Goal: Task Accomplishment & Management: Manage account settings

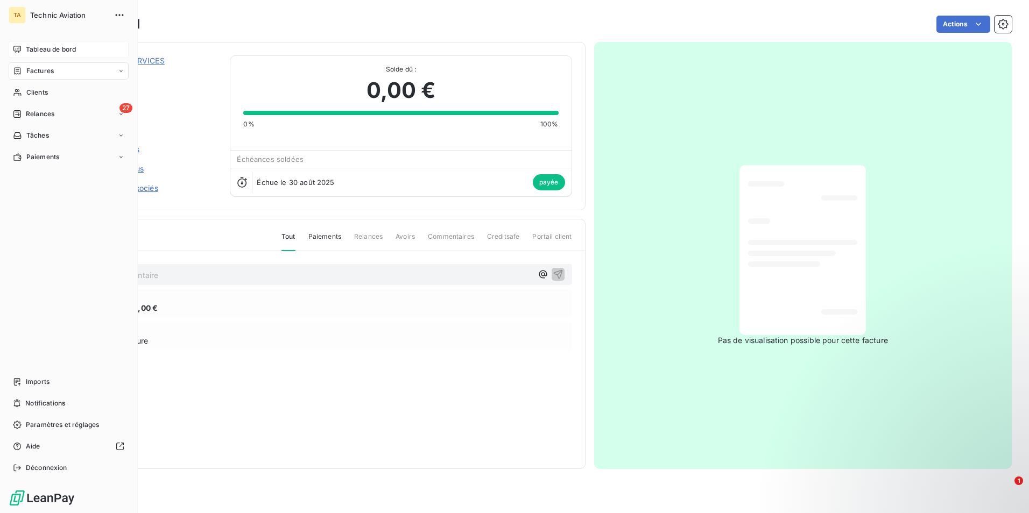
click at [47, 48] on span "Tableau de bord" at bounding box center [51, 50] width 50 height 10
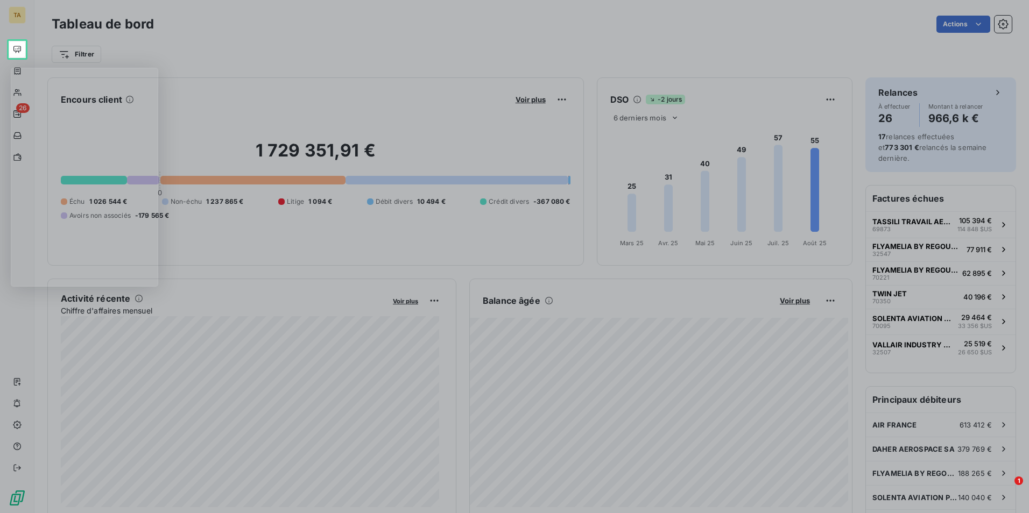
click at [16, 51] on div "Product tour overlay" at bounding box center [514, 256] width 1029 height 513
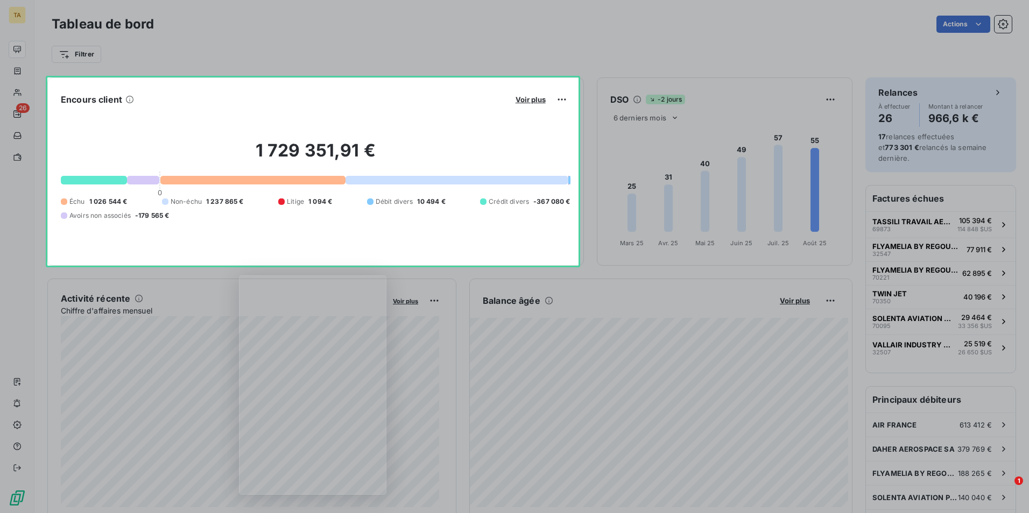
click at [530, 100] on div "Product tour overlay" at bounding box center [514, 256] width 1029 height 513
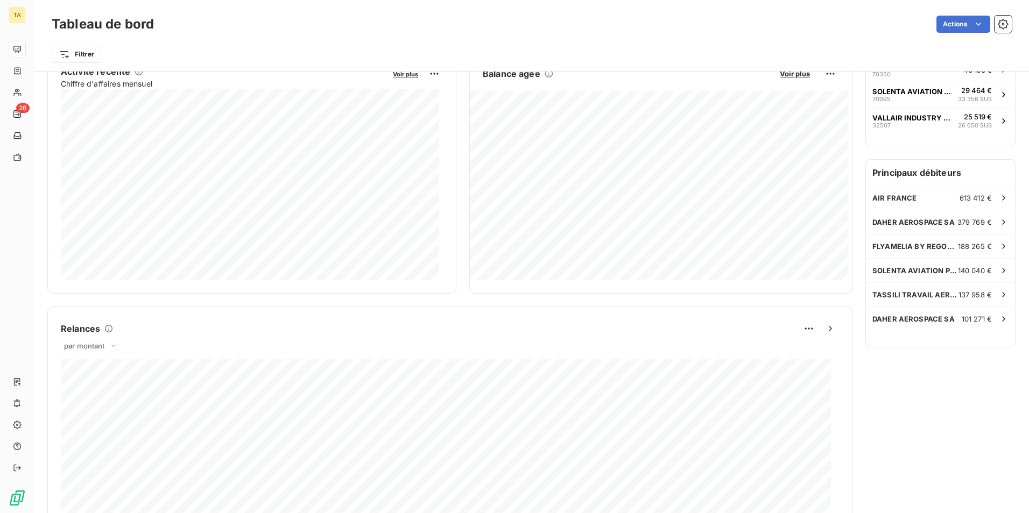
scroll to position [323, 0]
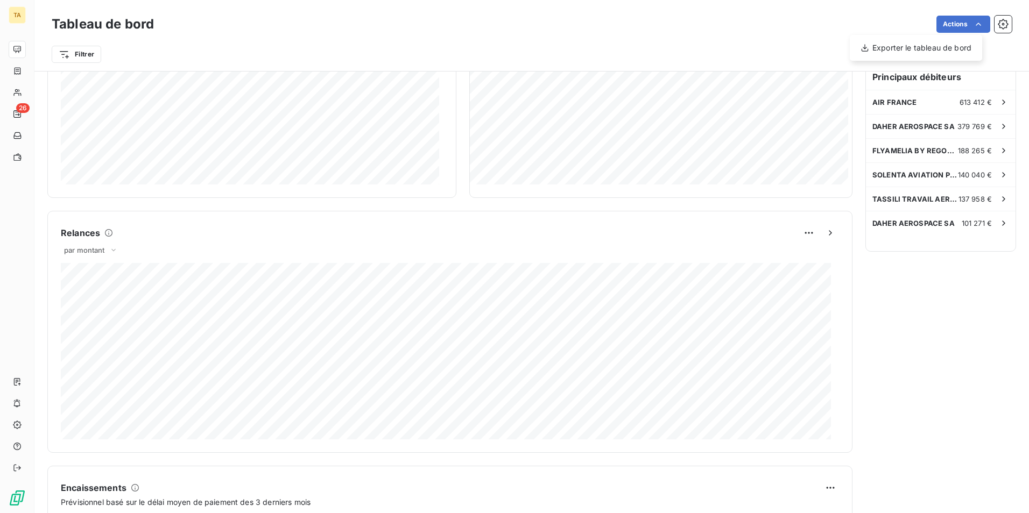
click at [907, 278] on html "TA 26 Tableau de bord Actions Exporter le tableau de bord Filtrer Encours clien…" at bounding box center [514, 256] width 1029 height 513
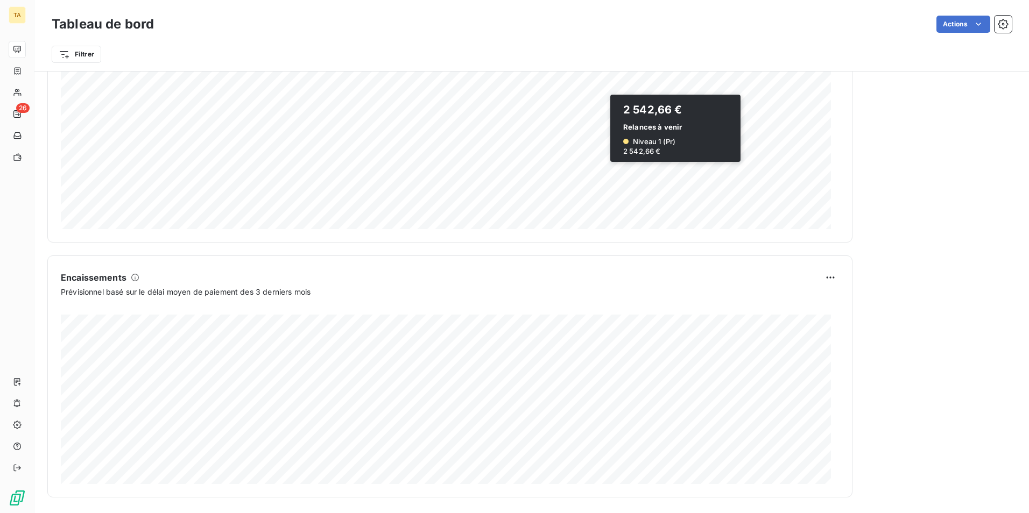
scroll to position [535, 0]
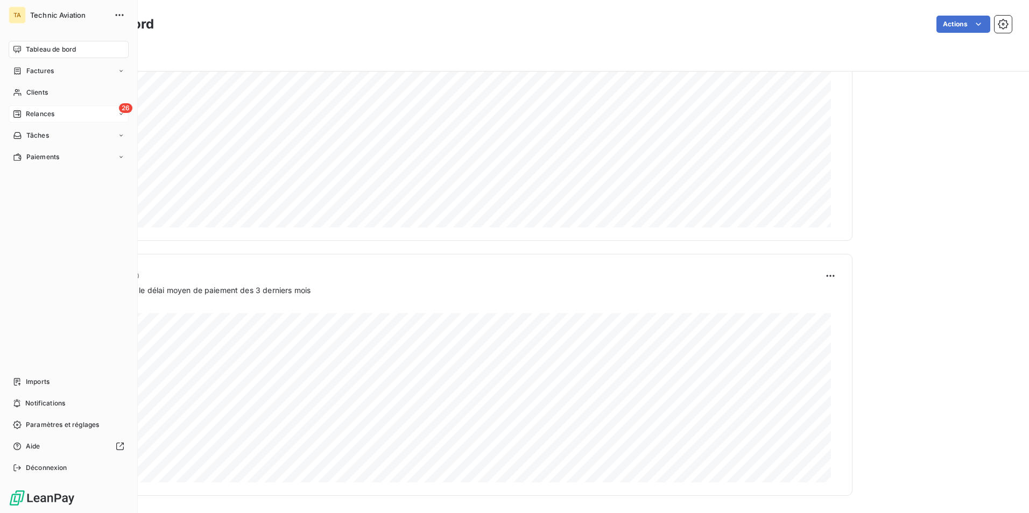
click at [114, 114] on div "26 Relances" at bounding box center [69, 113] width 120 height 17
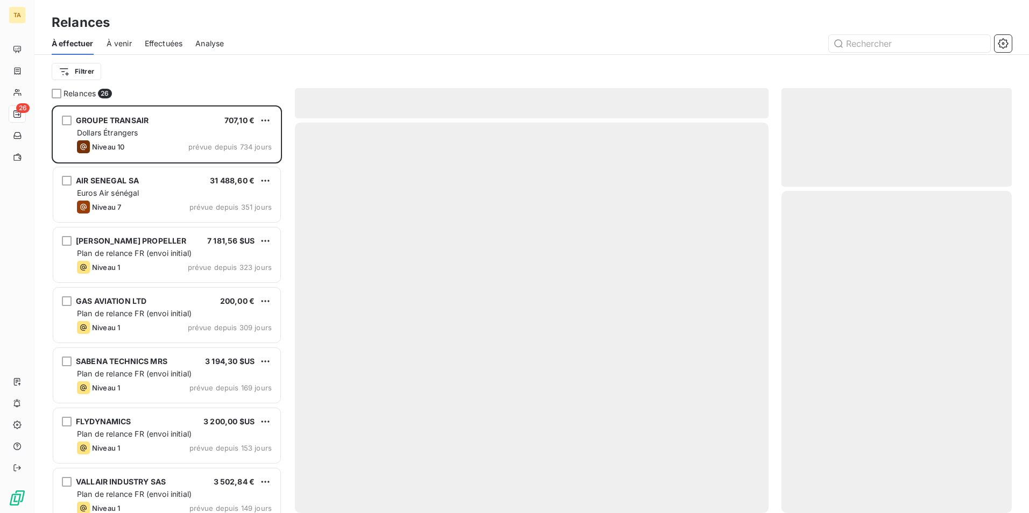
scroll to position [400, 222]
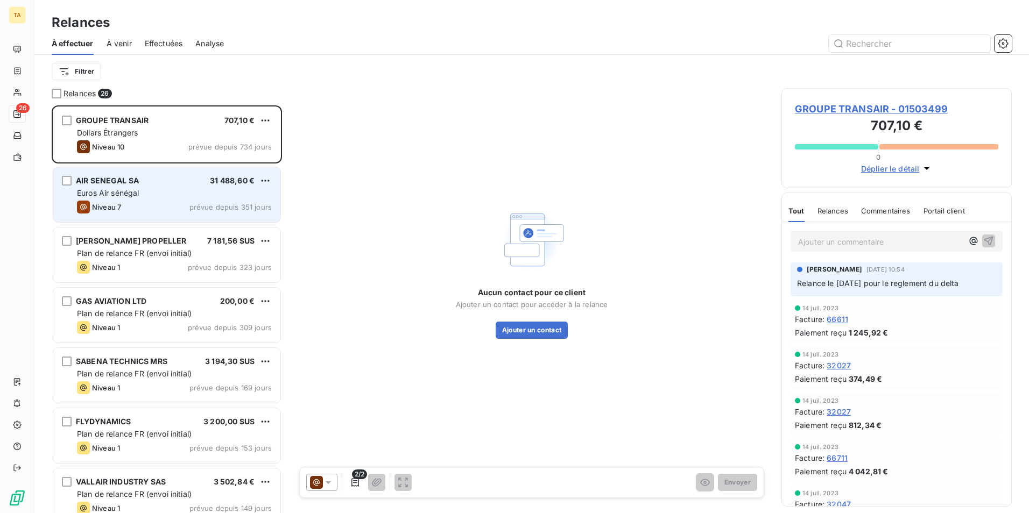
click at [155, 202] on div "Niveau 7 prévue depuis 351 jours" at bounding box center [174, 207] width 195 height 13
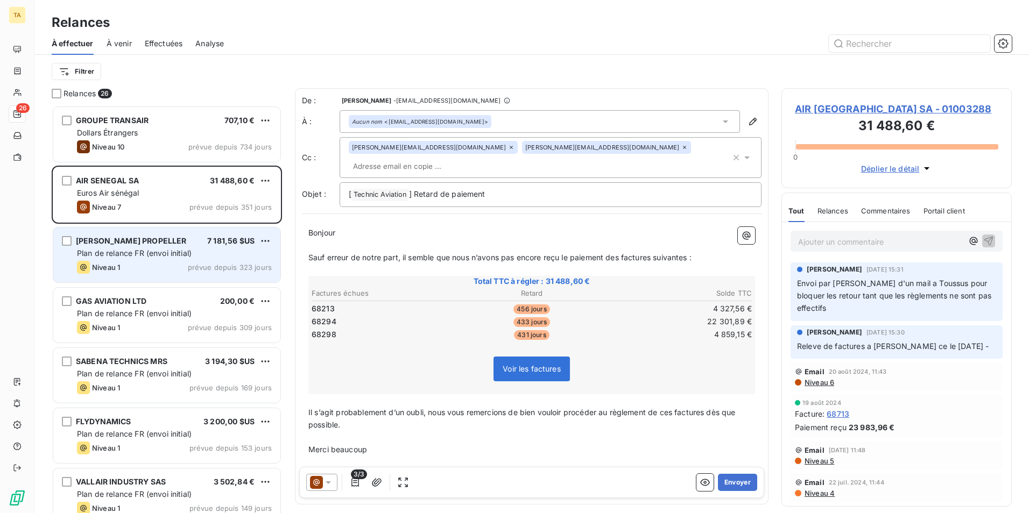
click at [146, 256] on span "Plan de relance FR (envoi initial)" at bounding box center [134, 253] width 115 height 9
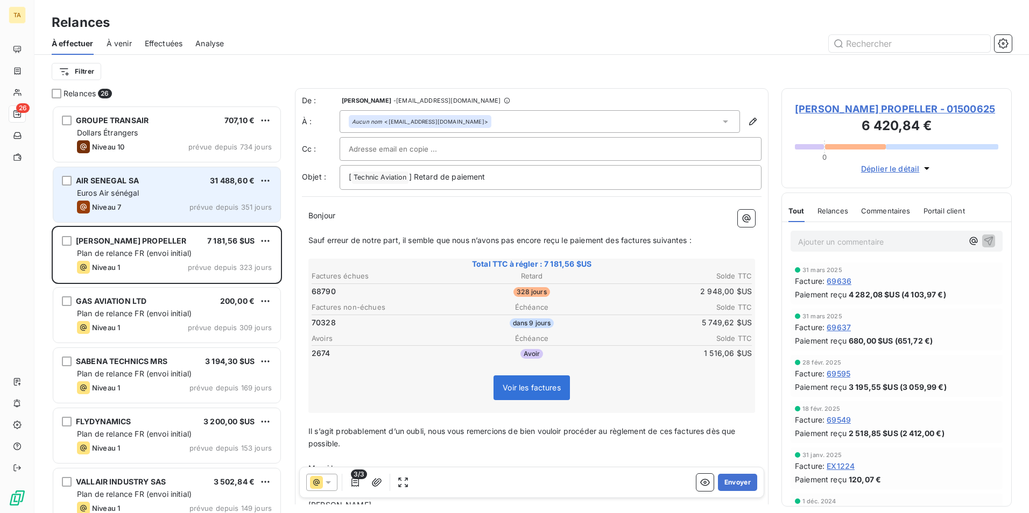
click at [175, 195] on div "Euros Air sénégal" at bounding box center [174, 193] width 195 height 11
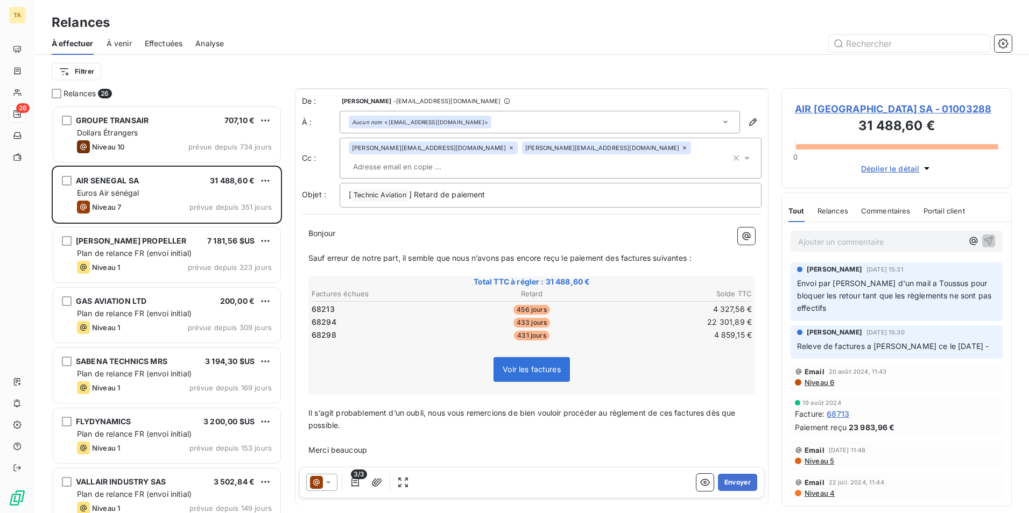
scroll to position [29, 0]
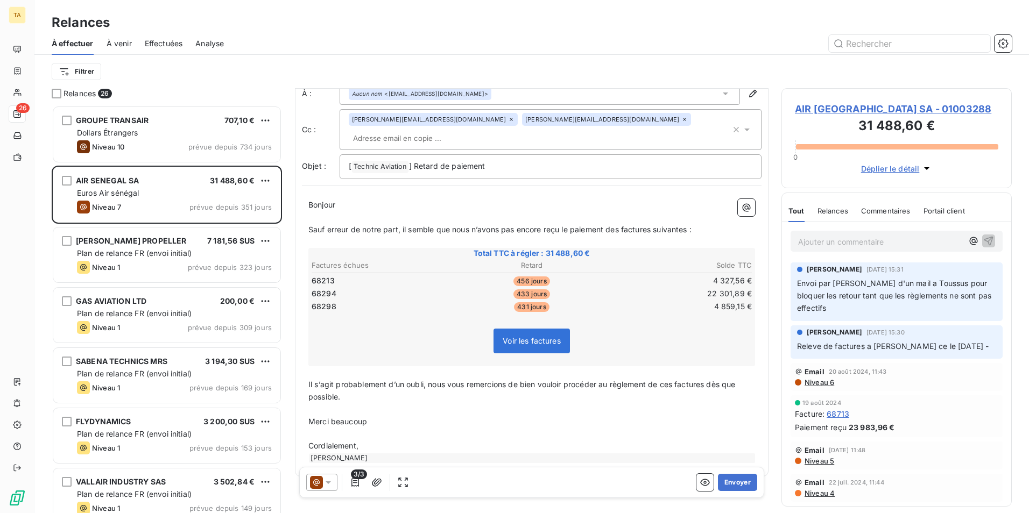
click at [326, 483] on icon at bounding box center [328, 482] width 11 height 11
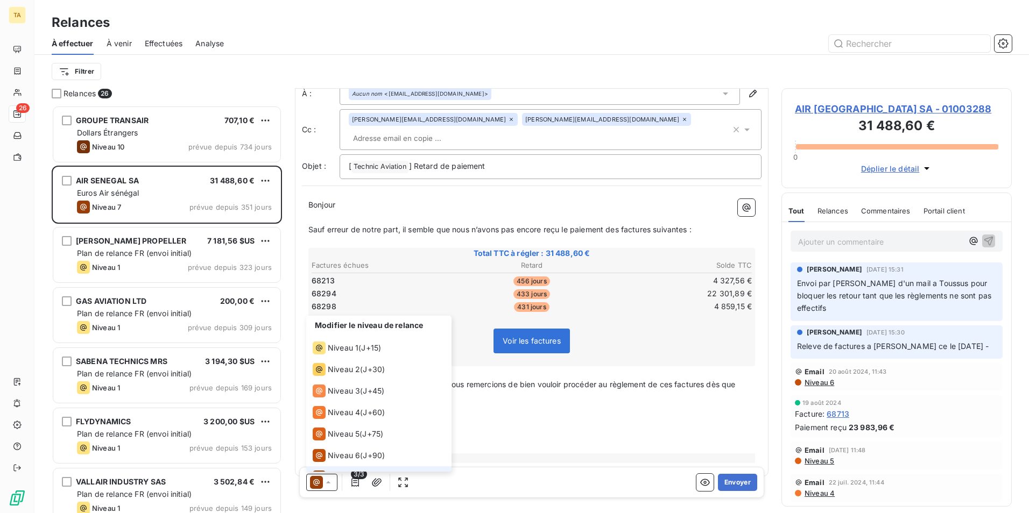
scroll to position [16, 0]
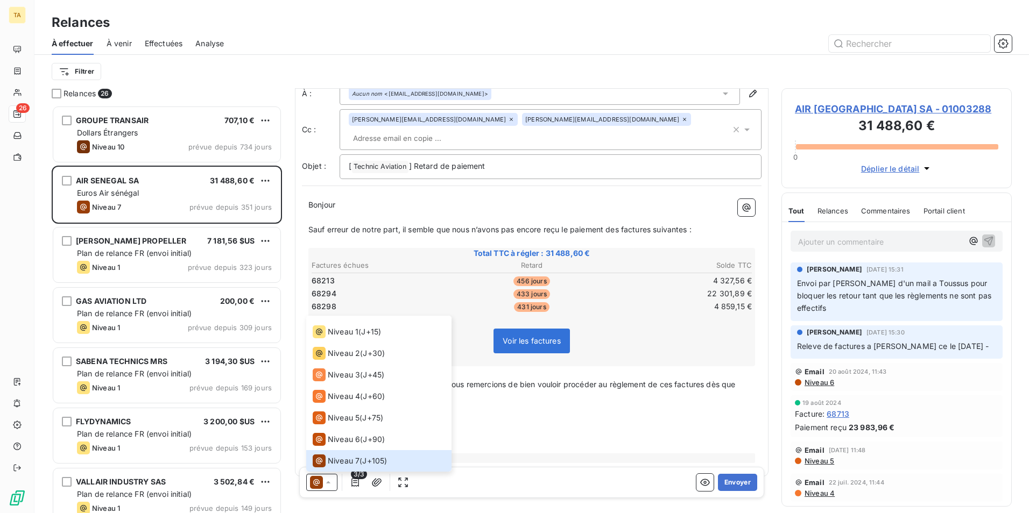
click at [510, 428] on p "﻿" at bounding box center [531, 434] width 446 height 12
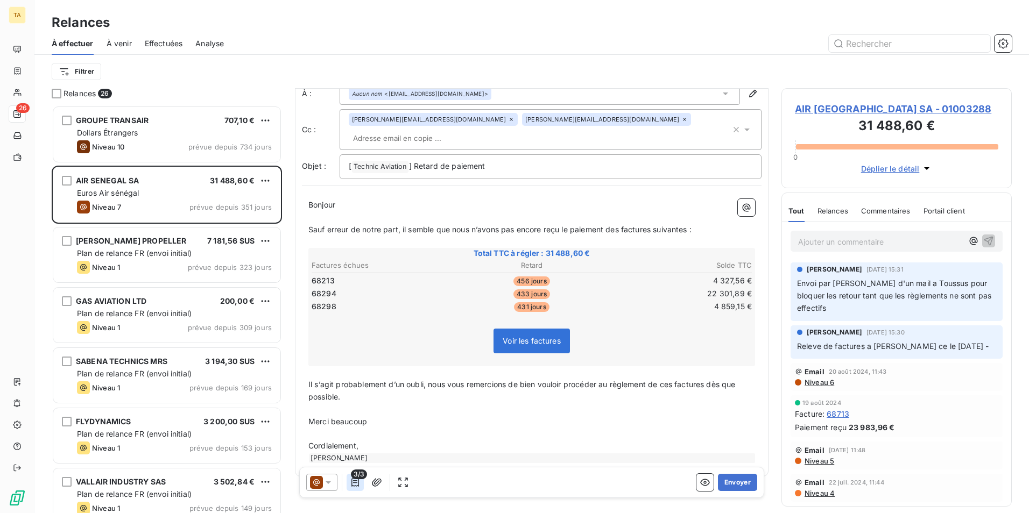
click at [356, 484] on icon "button" at bounding box center [355, 482] width 11 height 11
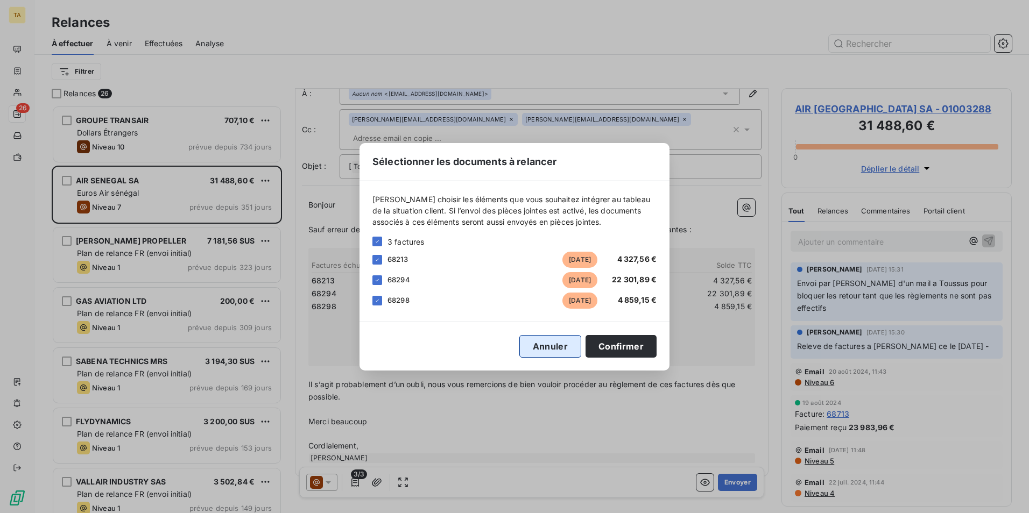
click at [567, 350] on button "Annuler" at bounding box center [550, 346] width 62 height 23
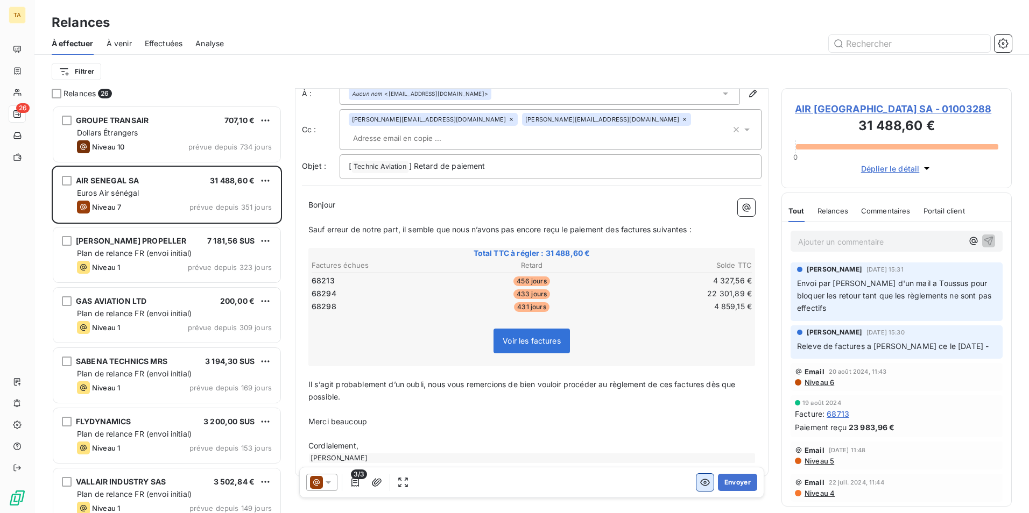
click at [699, 484] on icon "button" at bounding box center [704, 482] width 11 height 11
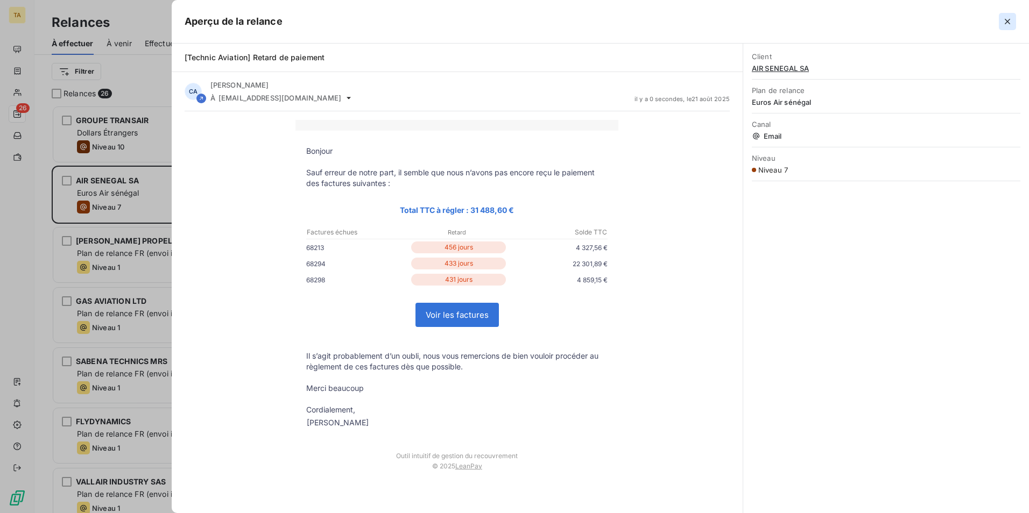
click at [1008, 19] on icon "button" at bounding box center [1007, 21] width 11 height 11
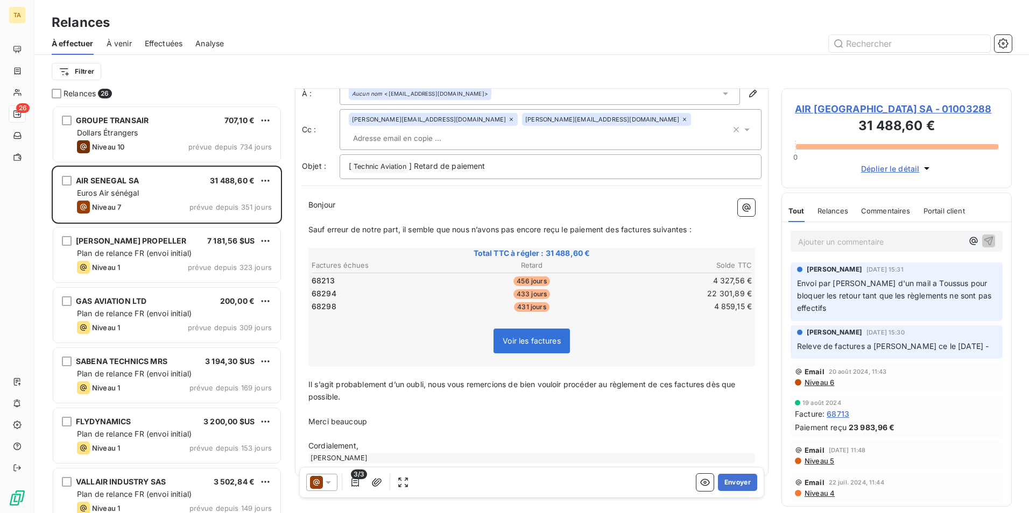
click at [923, 170] on icon "button" at bounding box center [926, 168] width 11 height 11
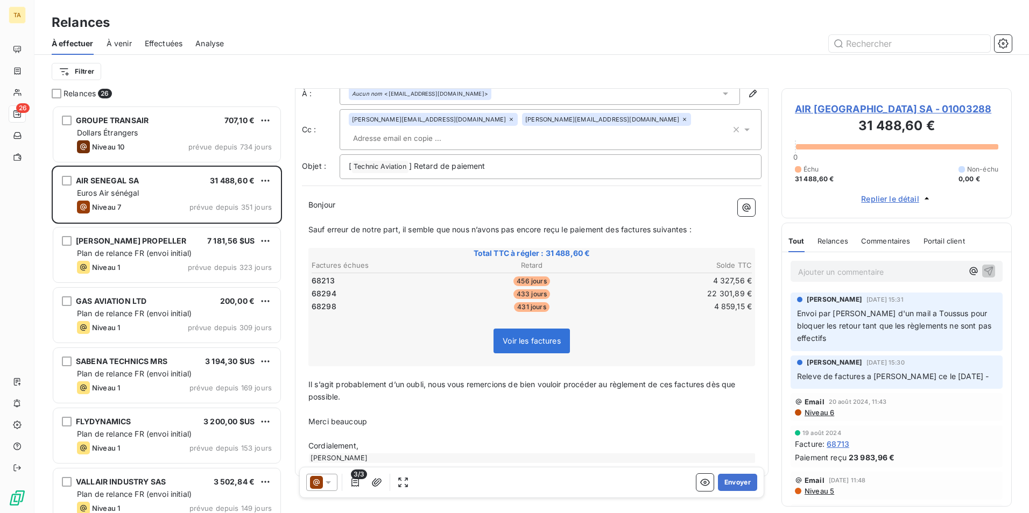
click at [840, 109] on span "AIR [GEOGRAPHIC_DATA] SA - 01003288" at bounding box center [896, 109] width 203 height 15
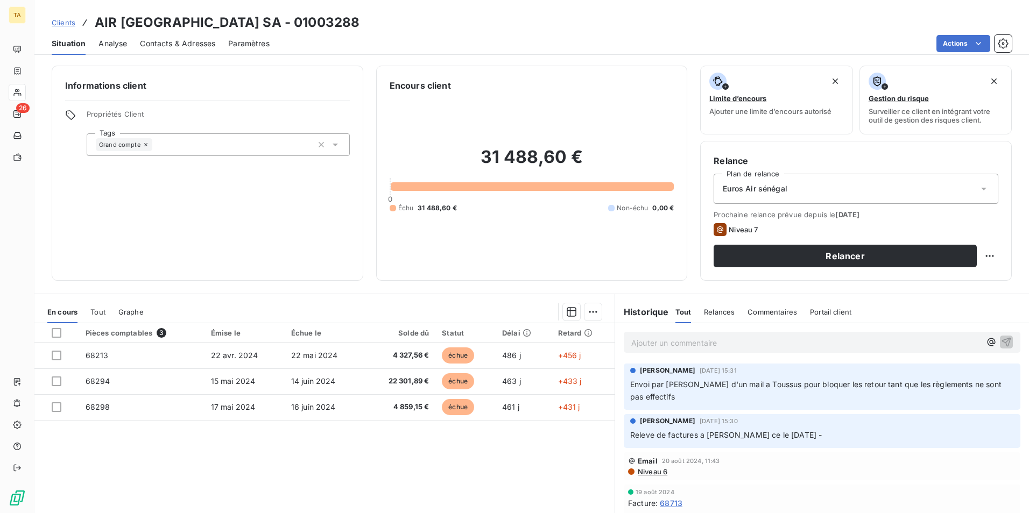
click at [969, 186] on div "Euros Air sénégal" at bounding box center [855, 189] width 285 height 30
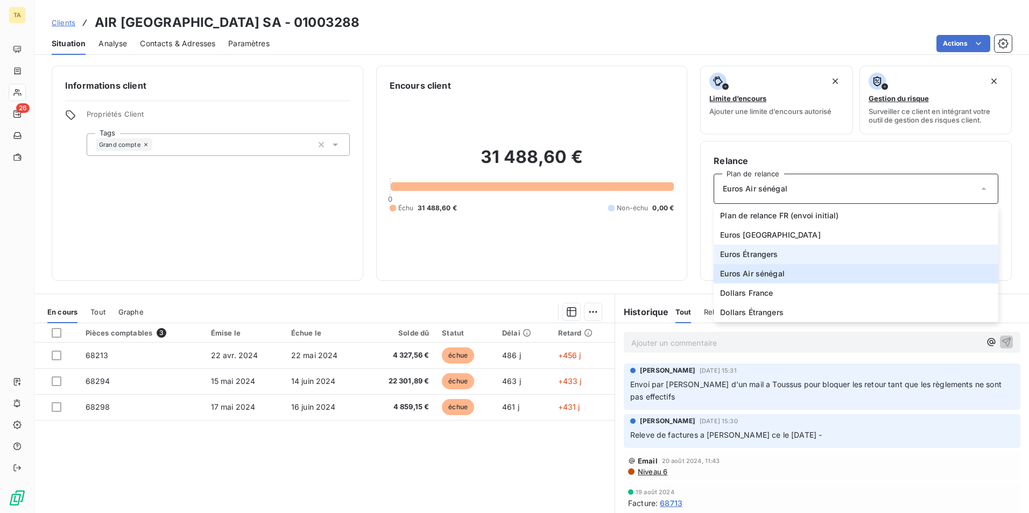
click at [763, 256] on span "Euros Étrangers" at bounding box center [749, 254] width 58 height 11
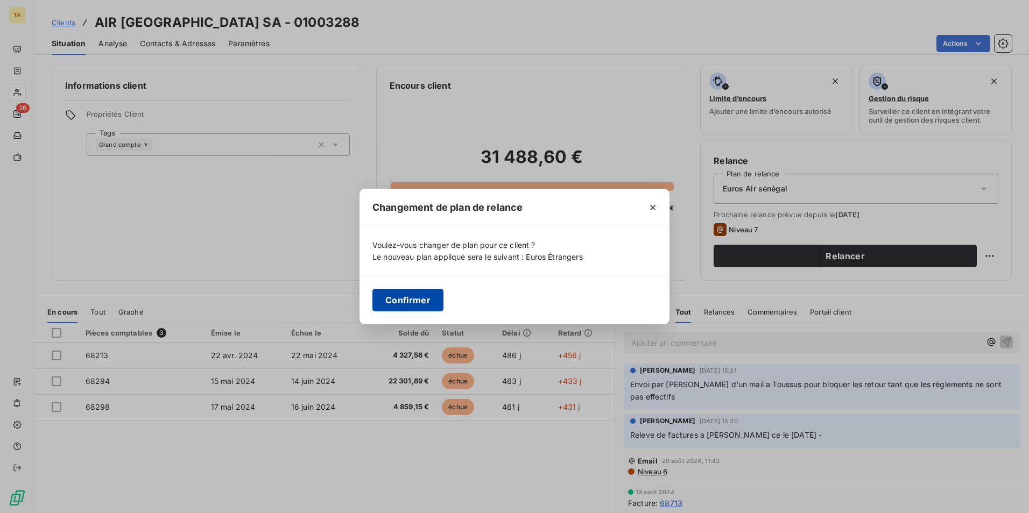
click at [430, 303] on button "Confirmer" at bounding box center [407, 300] width 71 height 23
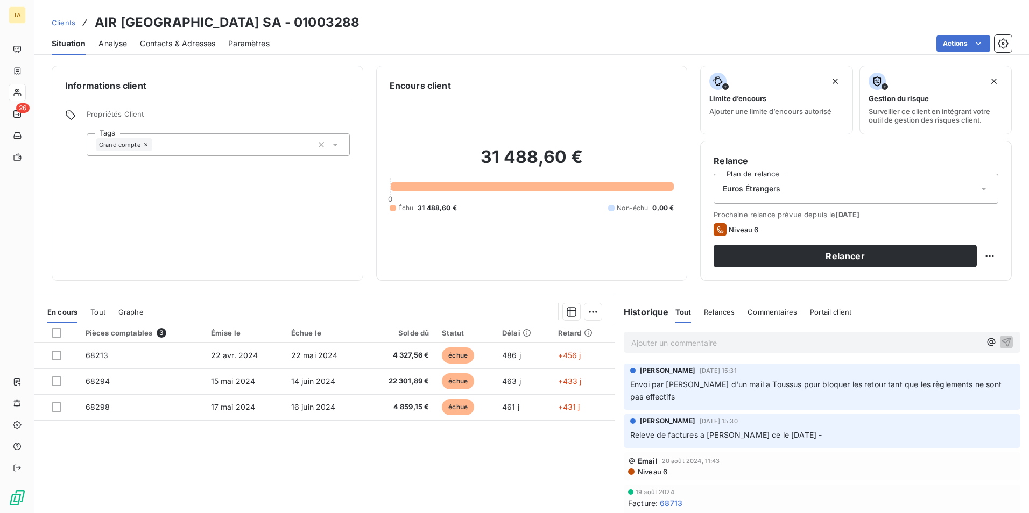
click at [116, 45] on span "Analyse" at bounding box center [112, 43] width 29 height 11
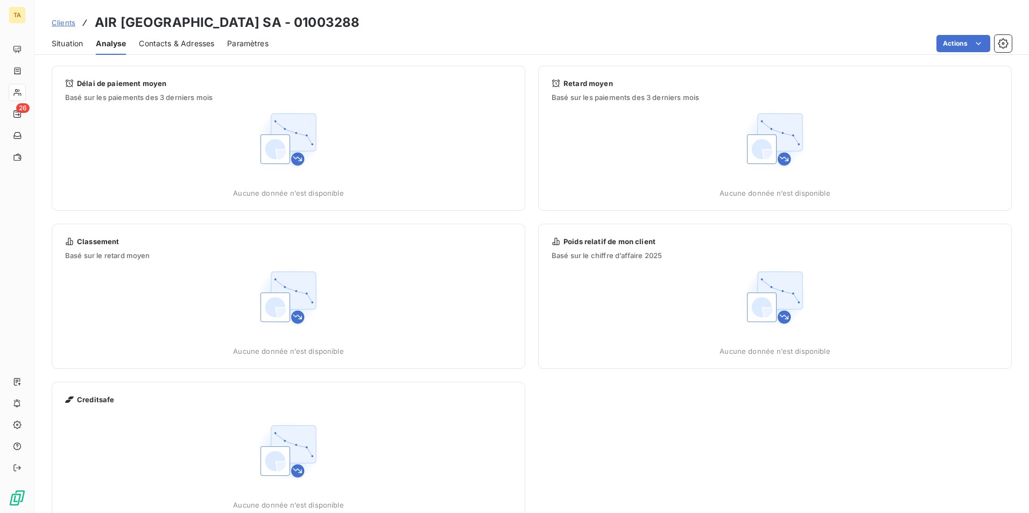
click at [175, 44] on span "Contacts & Adresses" at bounding box center [176, 43] width 75 height 11
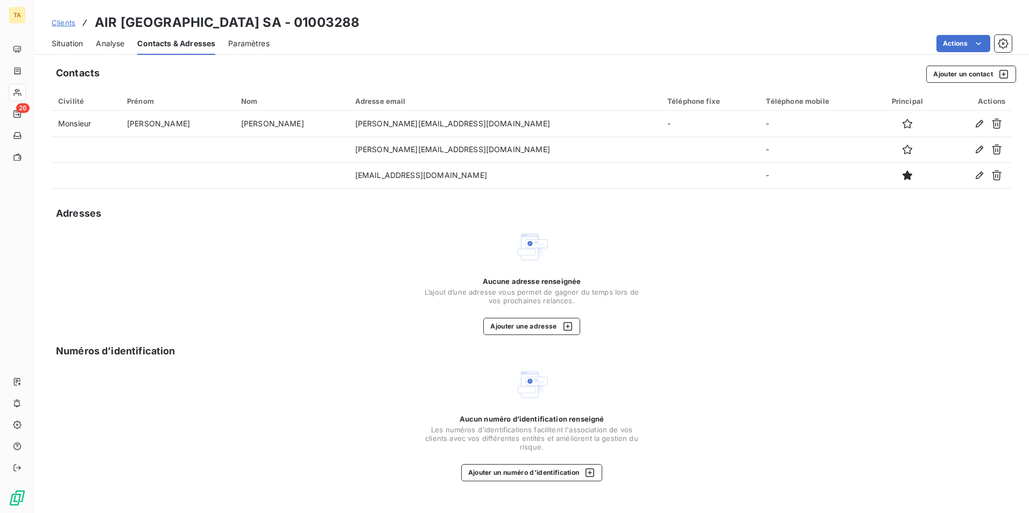
click at [255, 43] on span "Paramètres" at bounding box center [248, 43] width 41 height 11
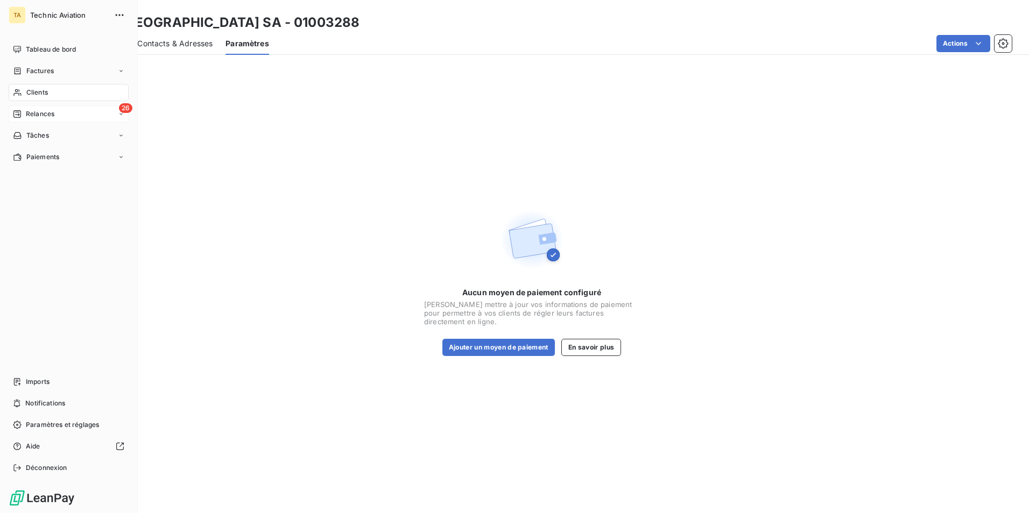
click at [57, 111] on div "26 Relances" at bounding box center [69, 113] width 120 height 17
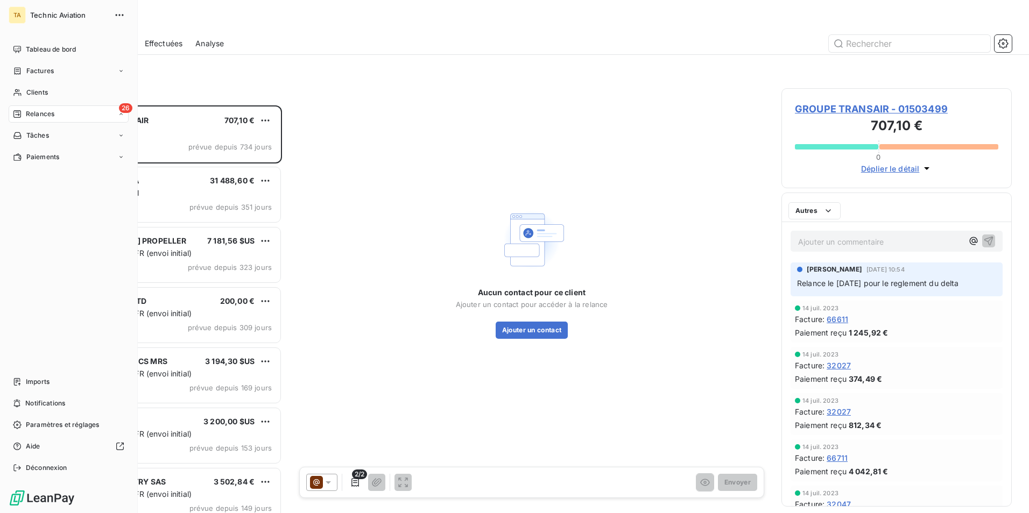
scroll to position [400, 222]
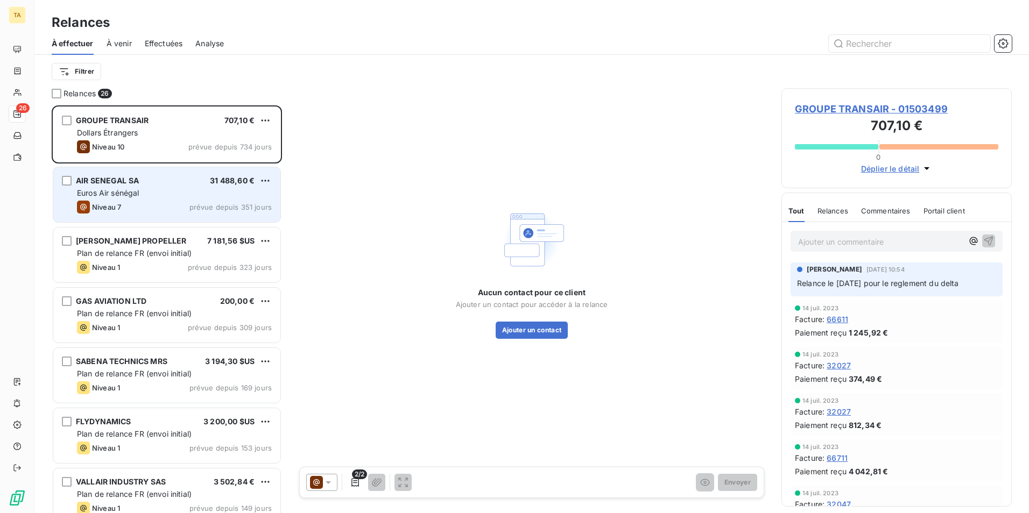
click at [153, 205] on div "Niveau 7 prévue depuis 351 jours" at bounding box center [174, 207] width 195 height 13
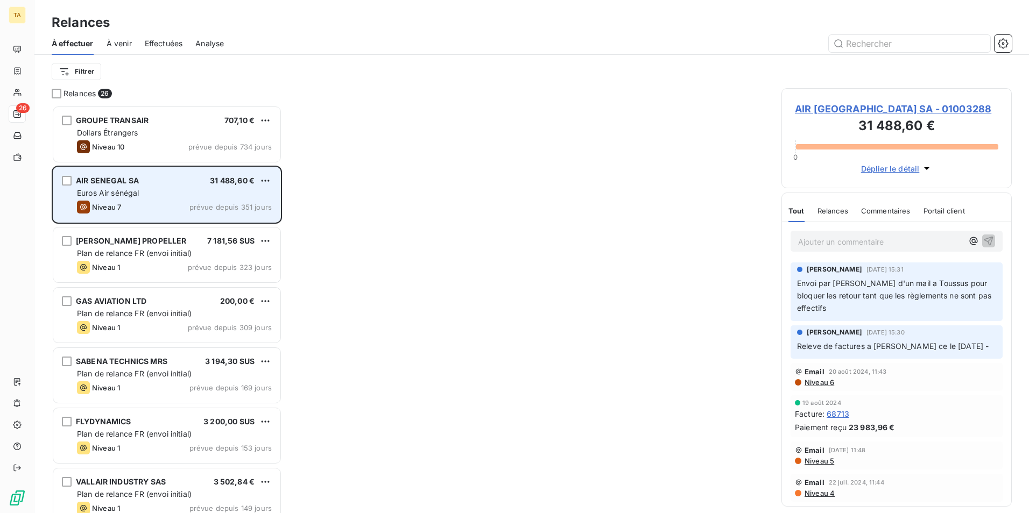
click at [164, 199] on div "AIR SENEGAL SA 31 488,60 € Euros Air sénégal Niveau 7 prévue depuis 351 jours" at bounding box center [166, 194] width 227 height 55
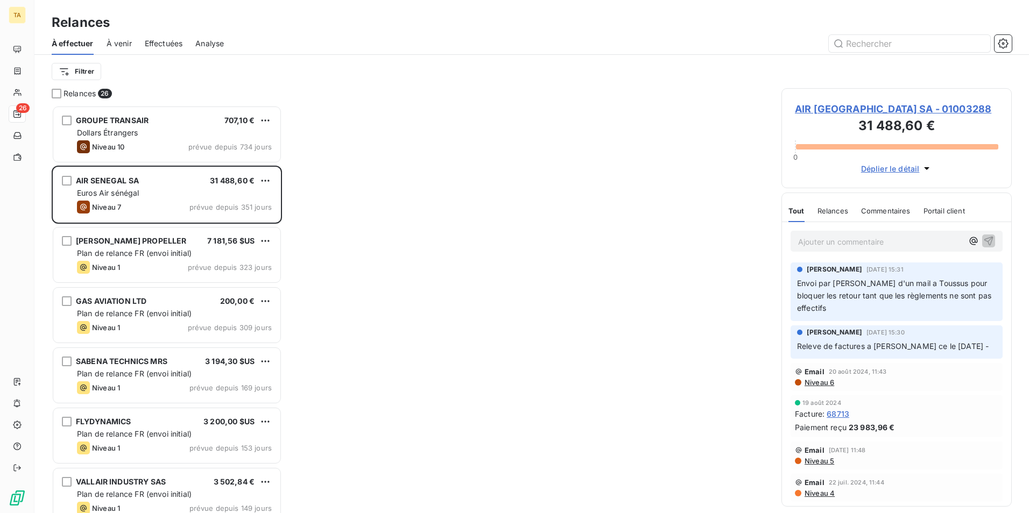
click at [836, 108] on span "AIR [GEOGRAPHIC_DATA] SA - 01003288" at bounding box center [896, 109] width 203 height 15
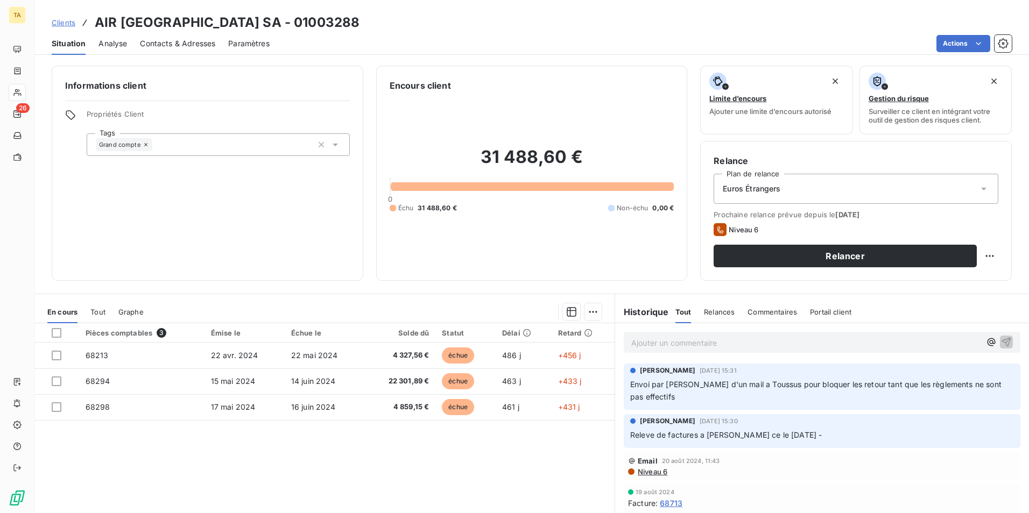
click at [969, 192] on div "Euros Étrangers" at bounding box center [855, 189] width 285 height 30
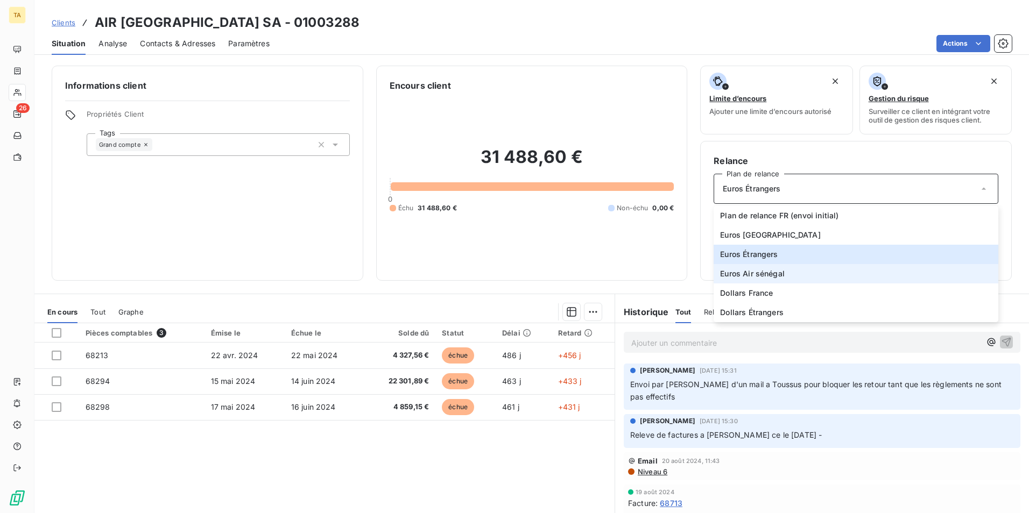
click at [777, 277] on span "Euros Air sénégal" at bounding box center [752, 273] width 65 height 11
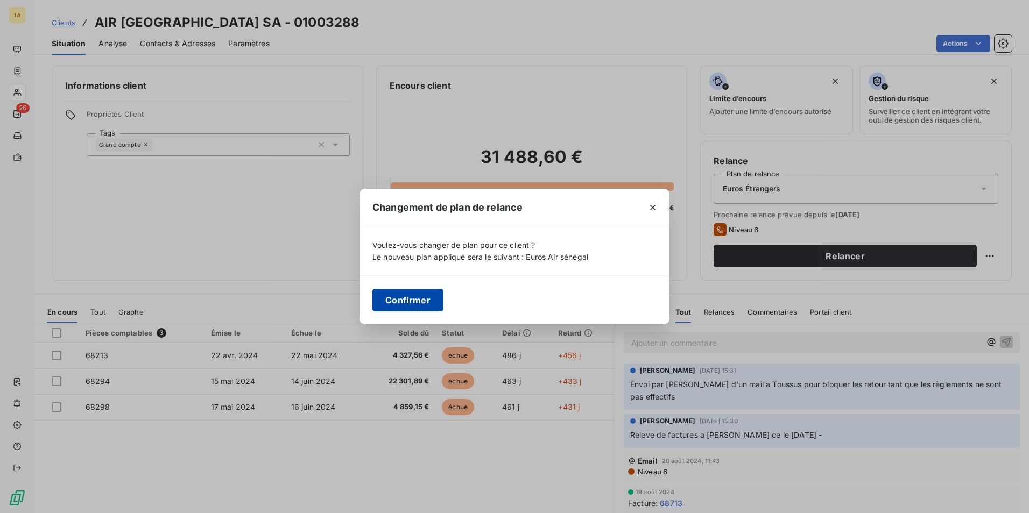
click at [416, 301] on button "Confirmer" at bounding box center [407, 300] width 71 height 23
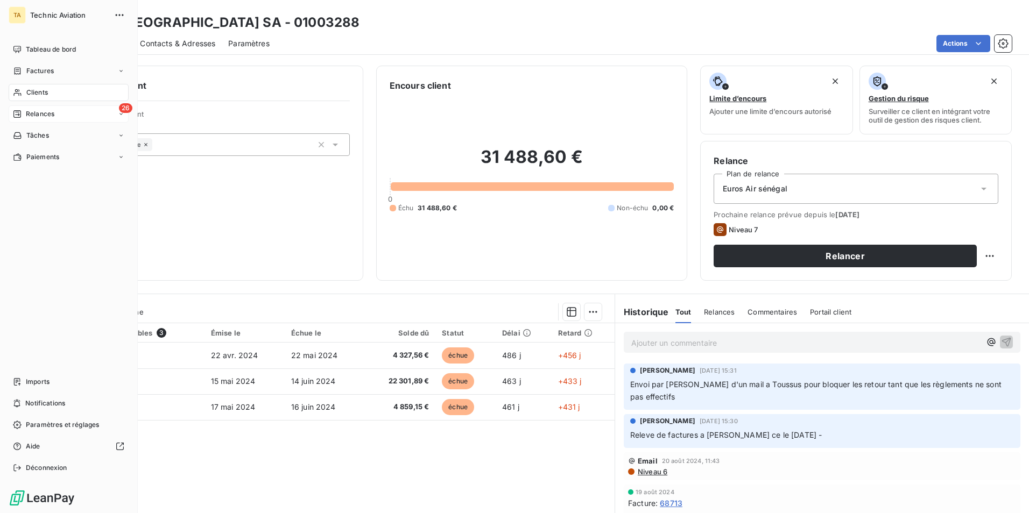
click at [54, 115] on span "Relances" at bounding box center [40, 114] width 29 height 10
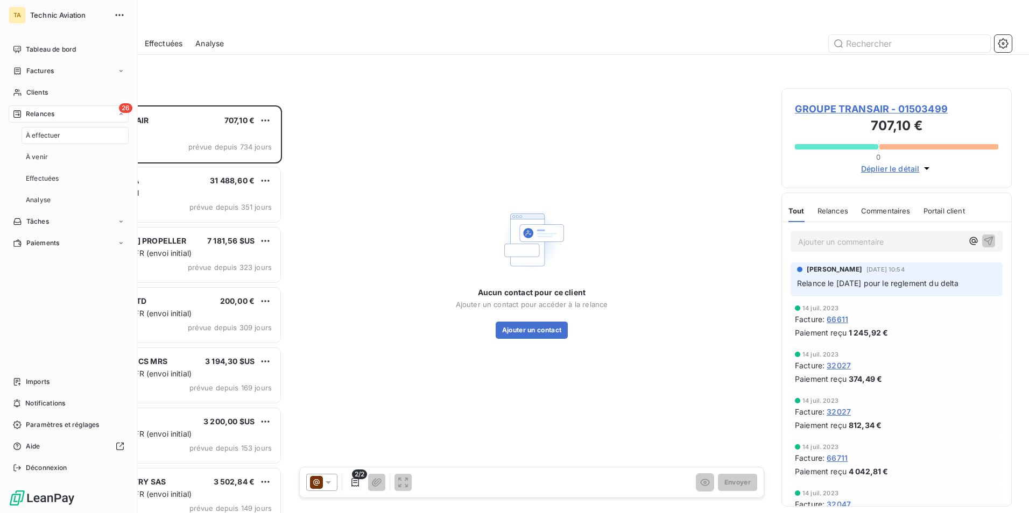
scroll to position [400, 222]
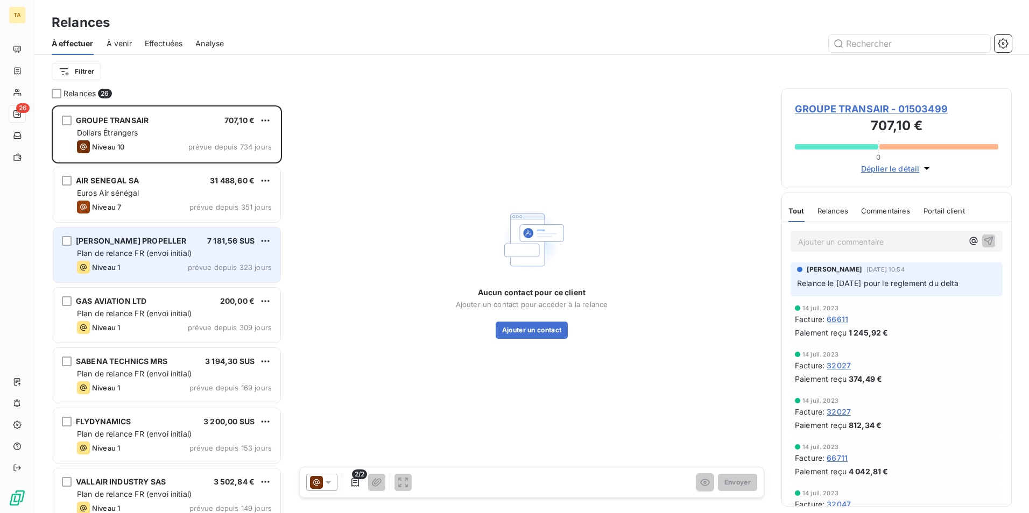
click at [175, 268] on div "Niveau 1 prévue depuis 323 jours" at bounding box center [174, 267] width 195 height 13
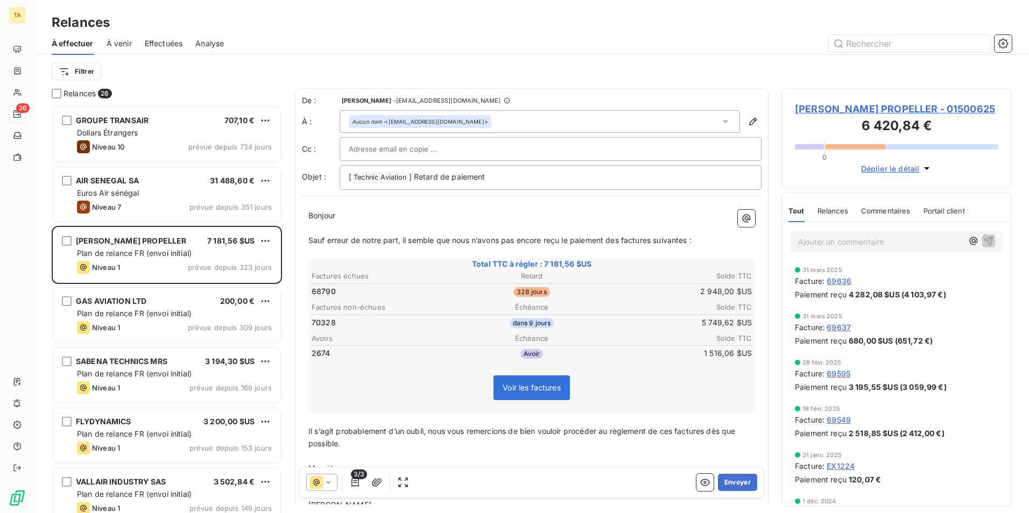
click at [845, 108] on span "[PERSON_NAME] PROPELLER - 01500625" at bounding box center [896, 109] width 203 height 15
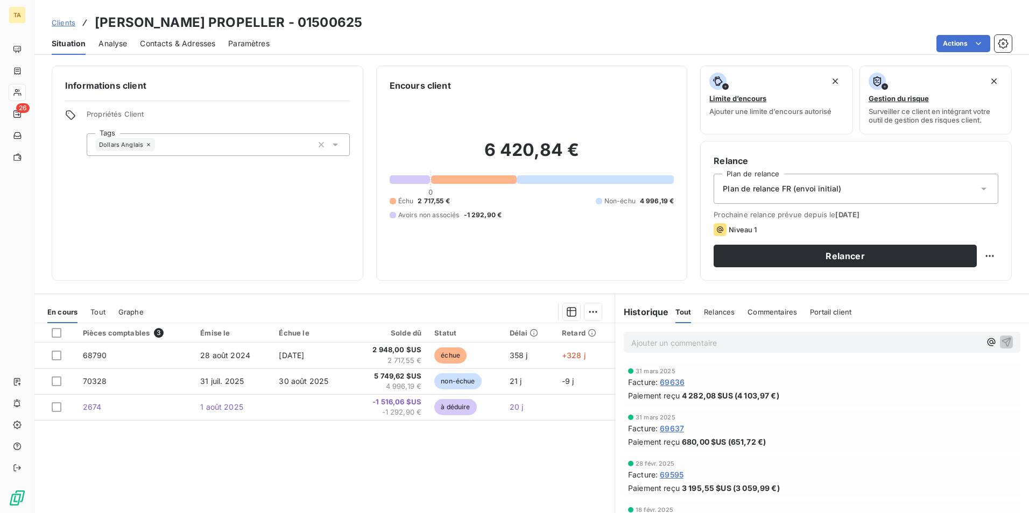
click at [865, 186] on div "Plan de relance FR (envoi initial)" at bounding box center [855, 189] width 285 height 30
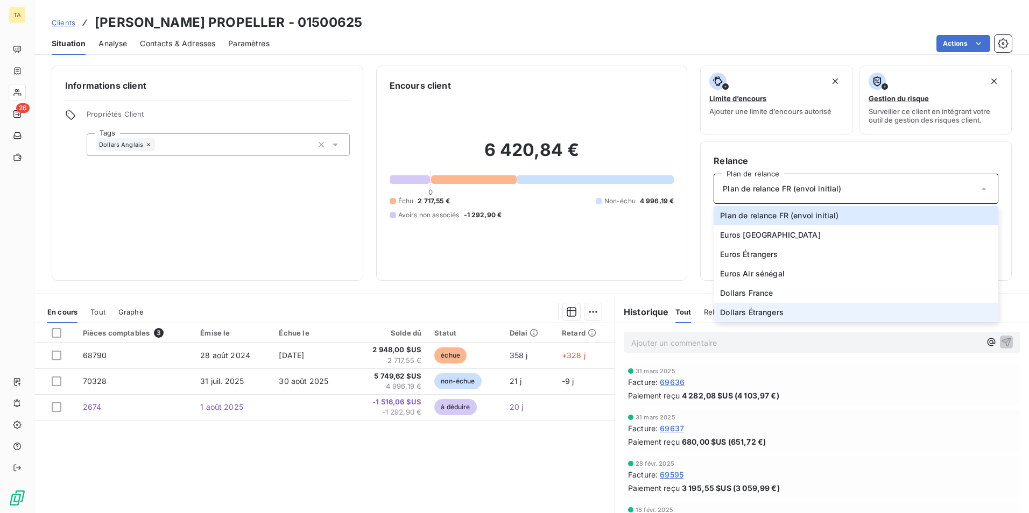
click at [748, 312] on span "Dollars Étrangers" at bounding box center [751, 312] width 63 height 11
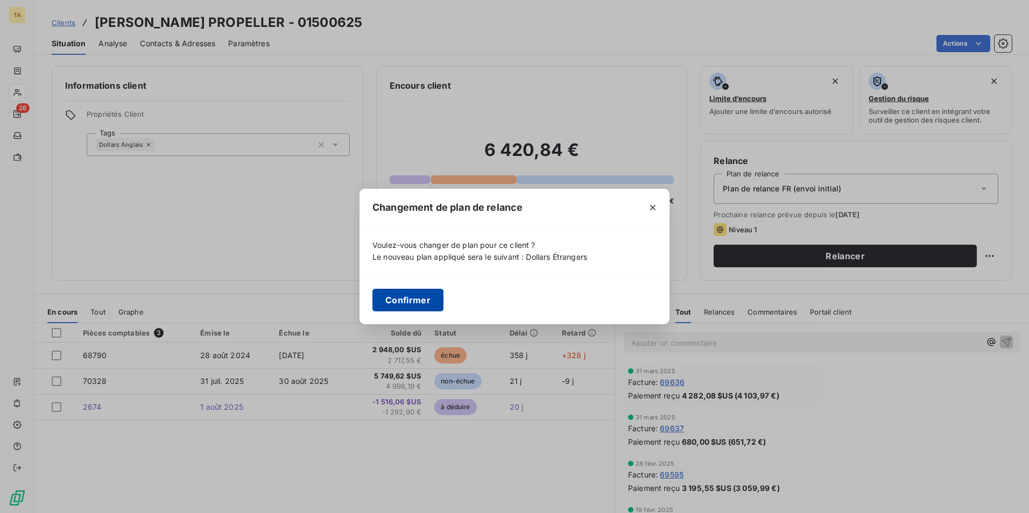
click at [409, 299] on button "Confirmer" at bounding box center [407, 300] width 71 height 23
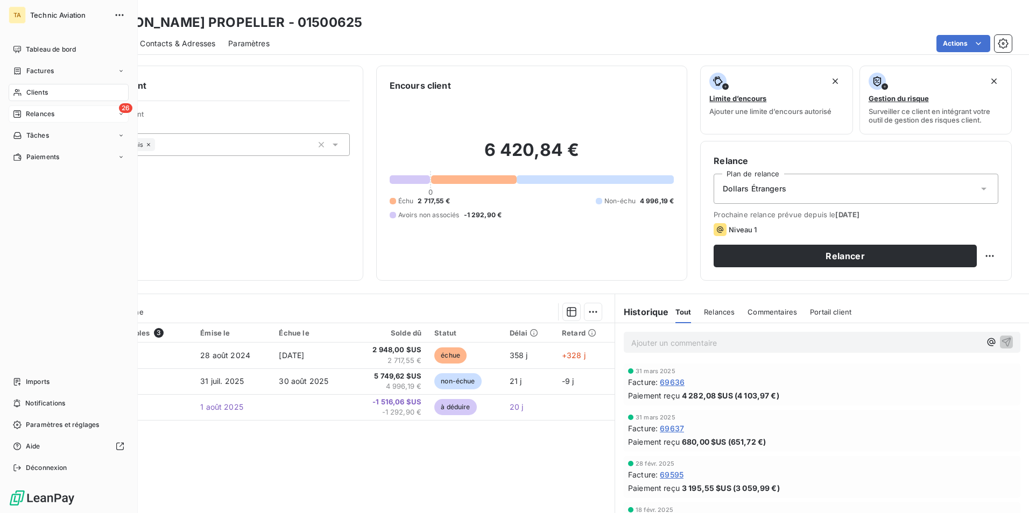
click at [44, 116] on span "Relances" at bounding box center [40, 114] width 29 height 10
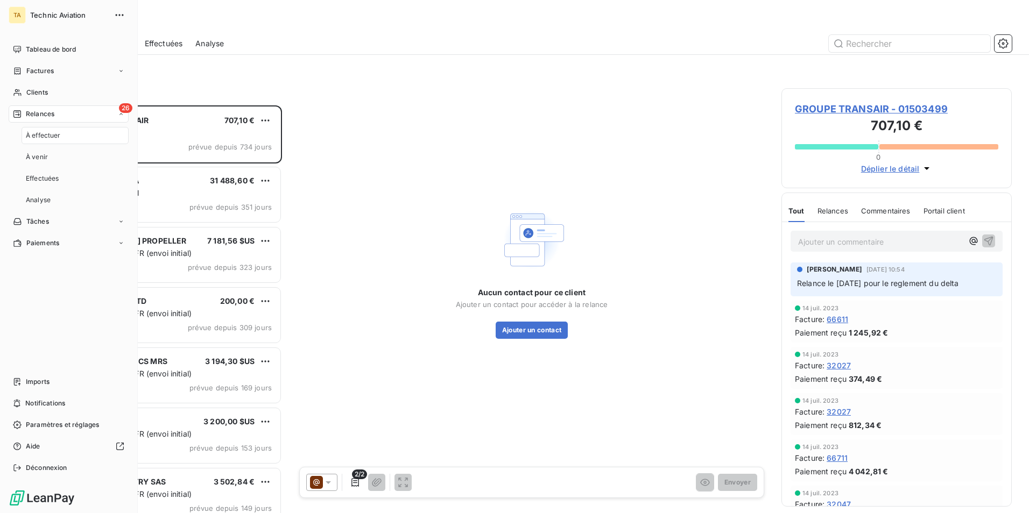
scroll to position [400, 222]
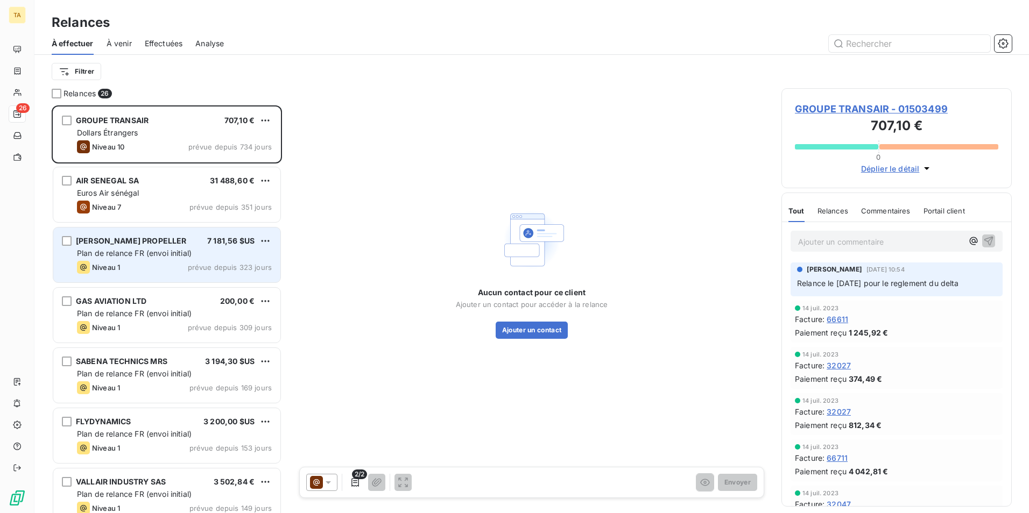
click at [154, 269] on div "Niveau 1 prévue depuis 323 jours" at bounding box center [174, 267] width 195 height 13
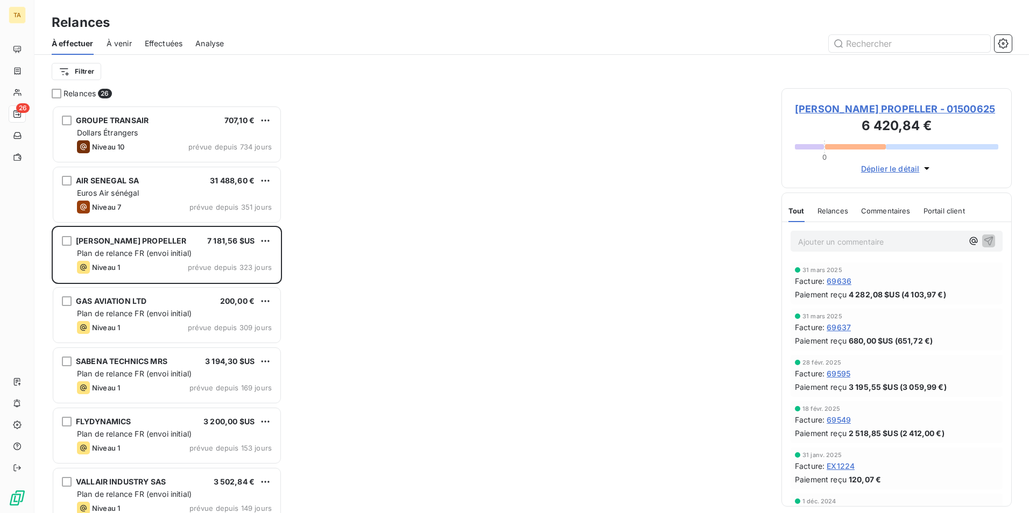
click at [834, 109] on span "[PERSON_NAME] PROPELLER - 01500625" at bounding box center [896, 109] width 203 height 15
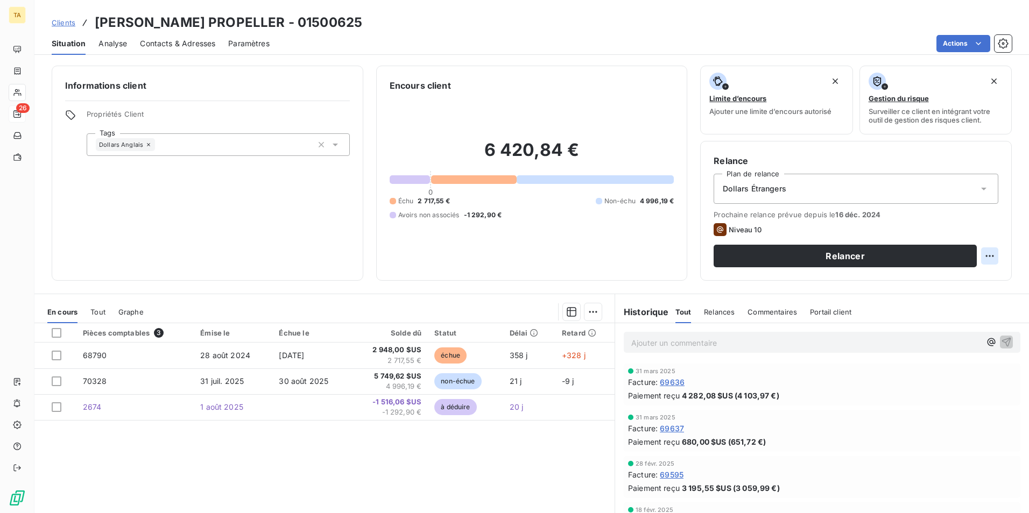
click at [982, 258] on html "TA 26 Clients [PERSON_NAME] PROPELLER - 01500625 Situation Analyse Contacts & A…" at bounding box center [514, 256] width 1029 height 513
click at [20, 116] on html "TA 26 Clients [PERSON_NAME] PROPELLER - 01500625 Situation Analyse Contacts & A…" at bounding box center [514, 256] width 1029 height 513
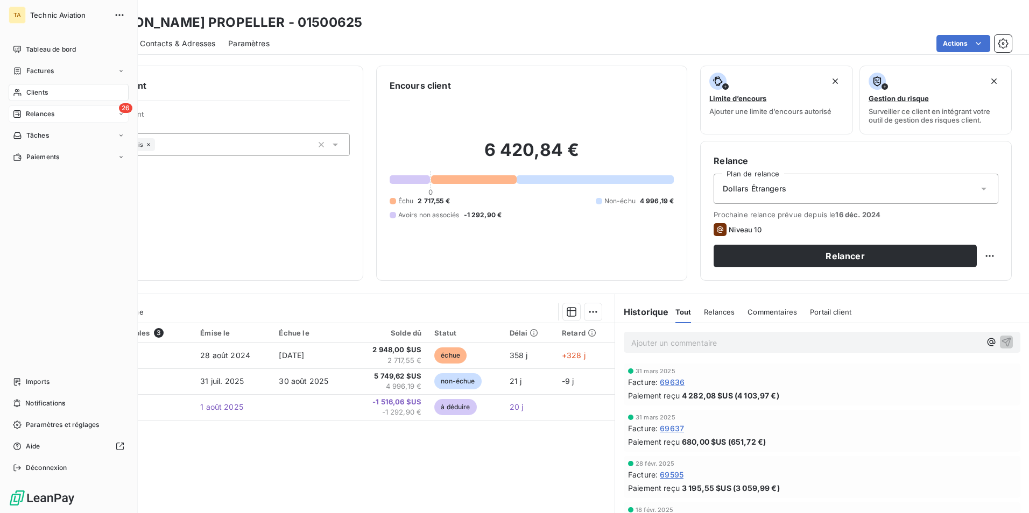
click at [55, 117] on div "26 Relances" at bounding box center [69, 113] width 120 height 17
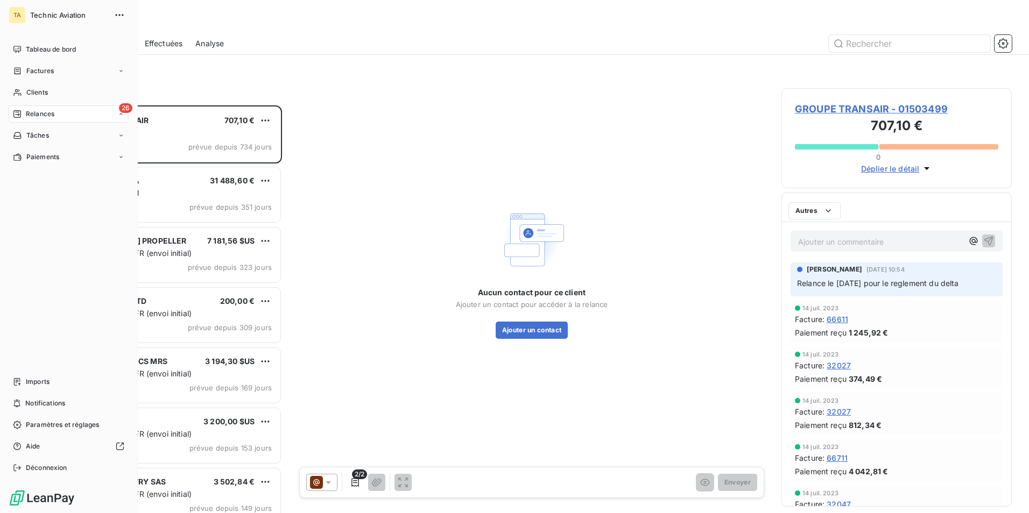
scroll to position [400, 222]
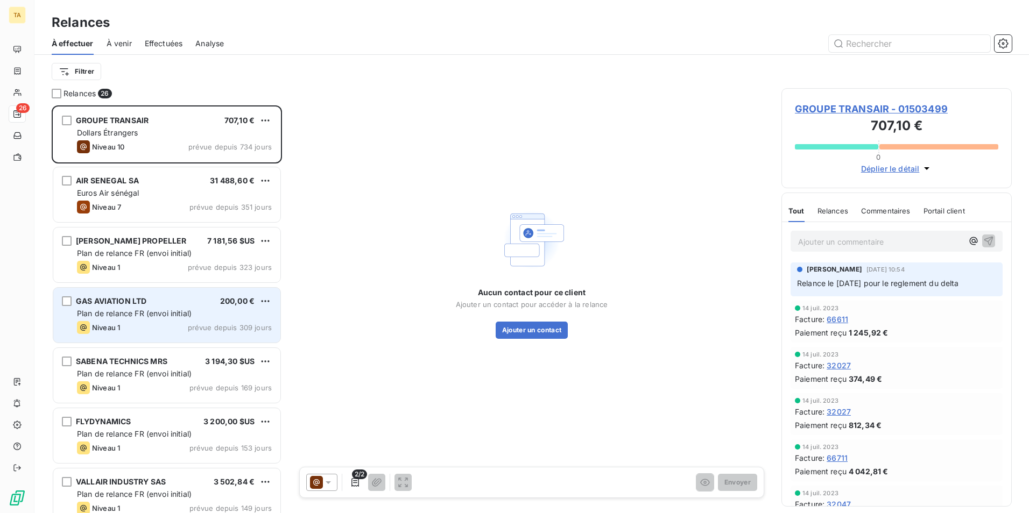
click at [143, 324] on div "Niveau 1 prévue depuis 309 jours" at bounding box center [174, 327] width 195 height 13
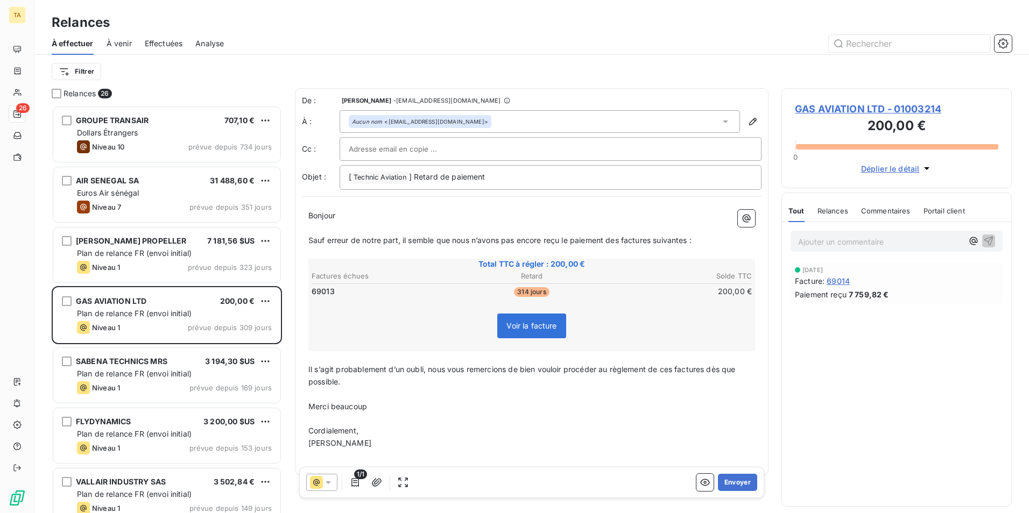
click at [841, 109] on span "GAS AVIATION LTD - 01003214" at bounding box center [896, 109] width 203 height 15
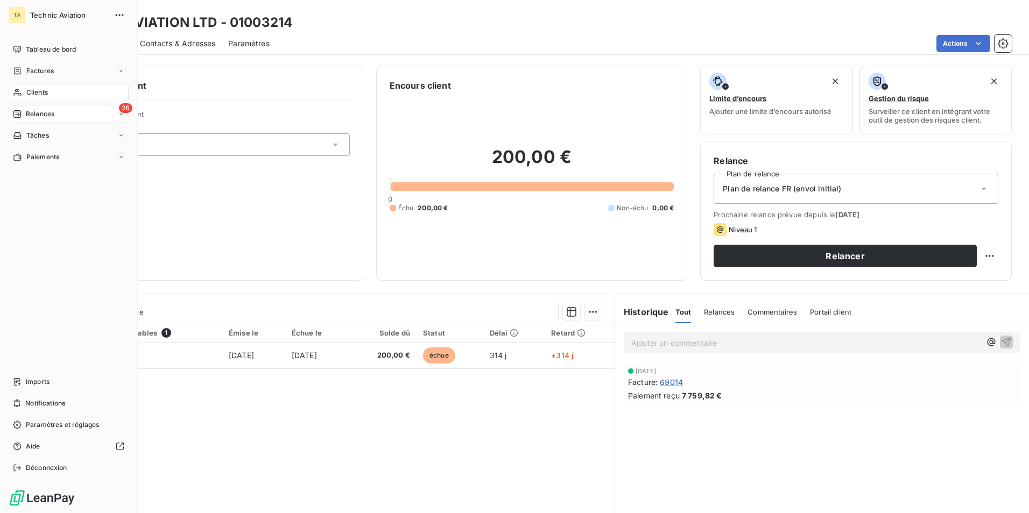
click at [43, 115] on span "Relances" at bounding box center [40, 114] width 29 height 10
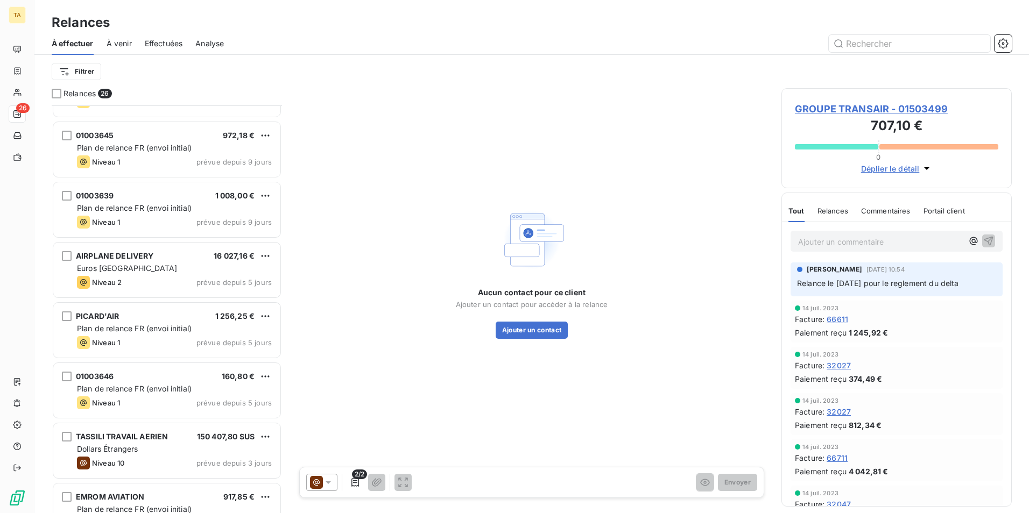
scroll to position [1159, 0]
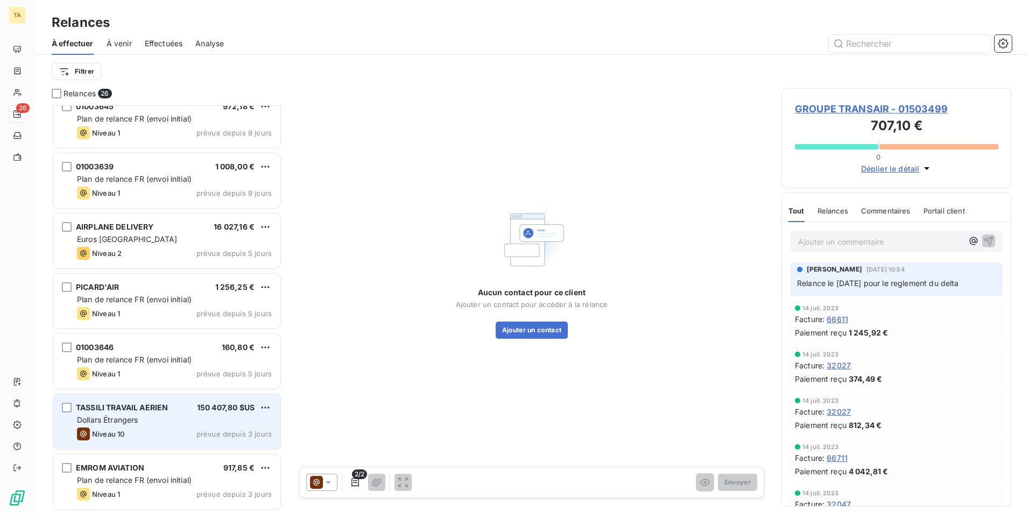
click at [168, 428] on div "Niveau 10 prévue depuis 3 jours" at bounding box center [174, 434] width 195 height 13
